Goal: Task Accomplishment & Management: Complete application form

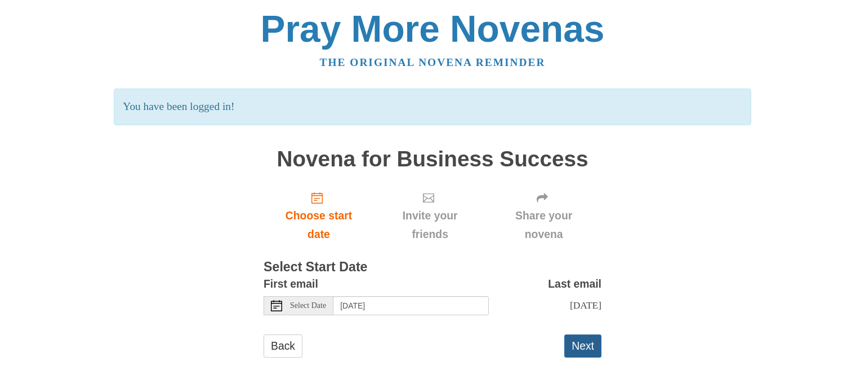
click at [586, 343] on button "Next" at bounding box center [583, 345] width 37 height 23
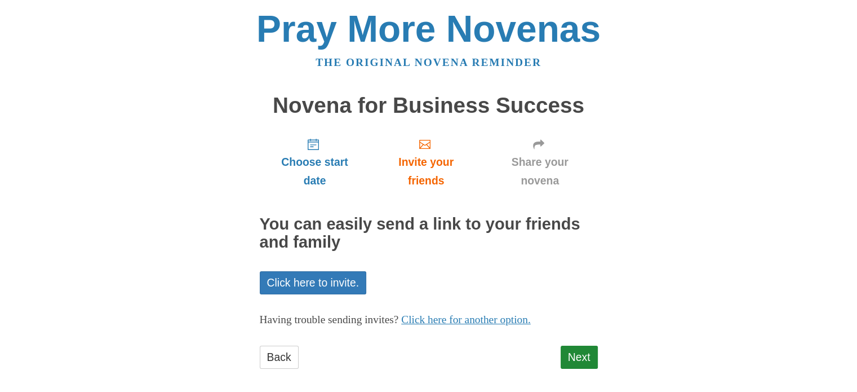
scroll to position [9, 0]
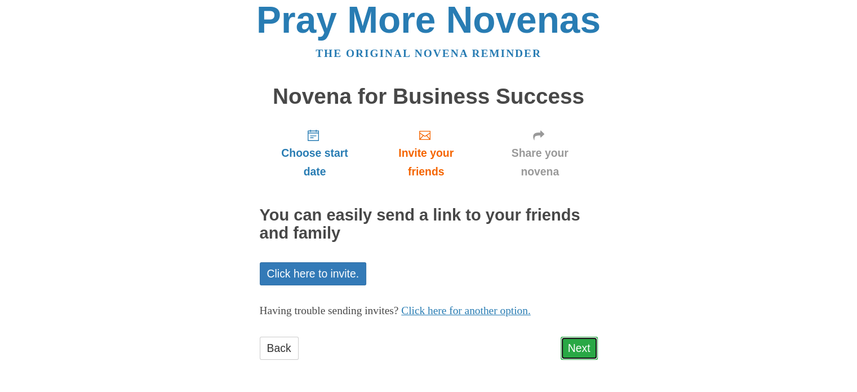
click at [575, 344] on link "Next" at bounding box center [579, 347] width 37 height 23
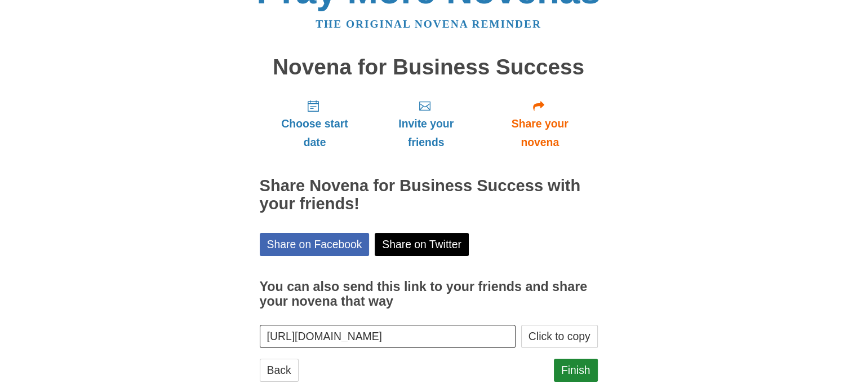
scroll to position [60, 0]
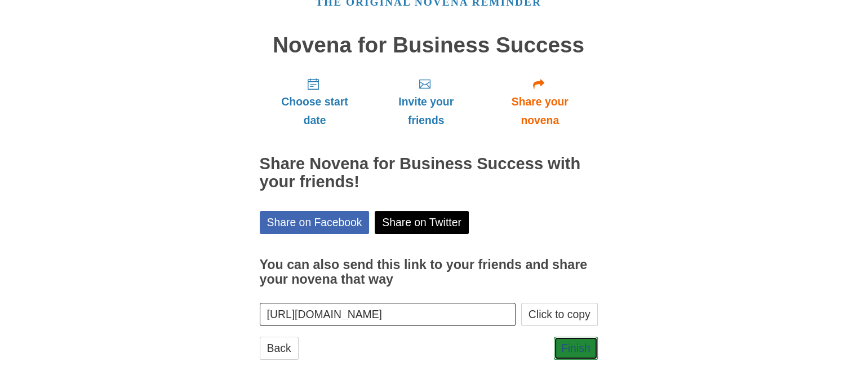
click at [575, 344] on link "Finish" at bounding box center [576, 347] width 44 height 23
